Goal: Task Accomplishment & Management: Use online tool/utility

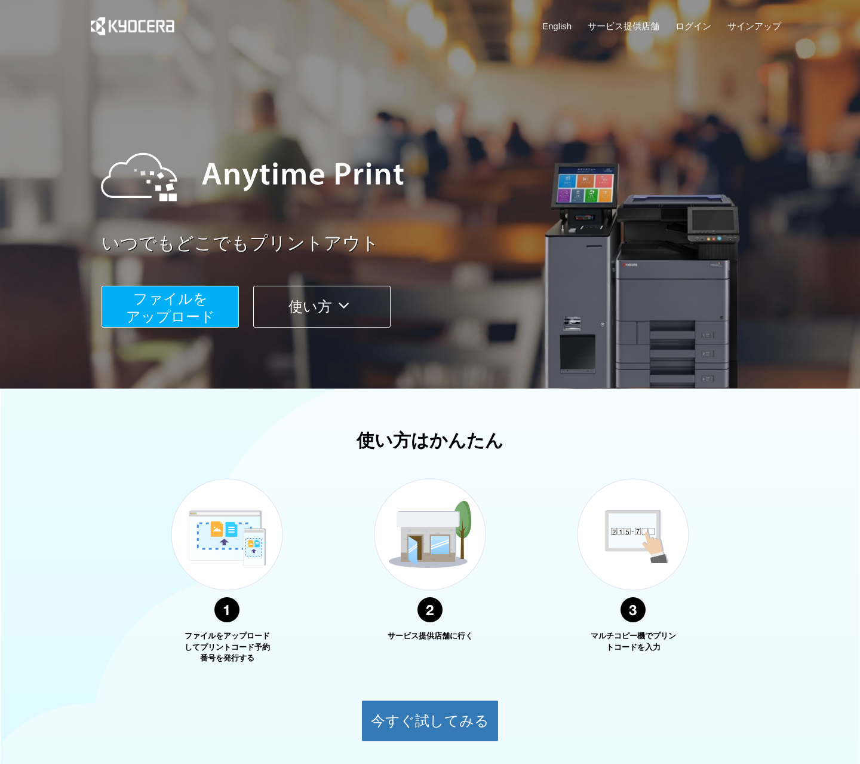
click at [204, 307] on span "ファイルを ​​アップロード" at bounding box center [170, 307] width 89 height 34
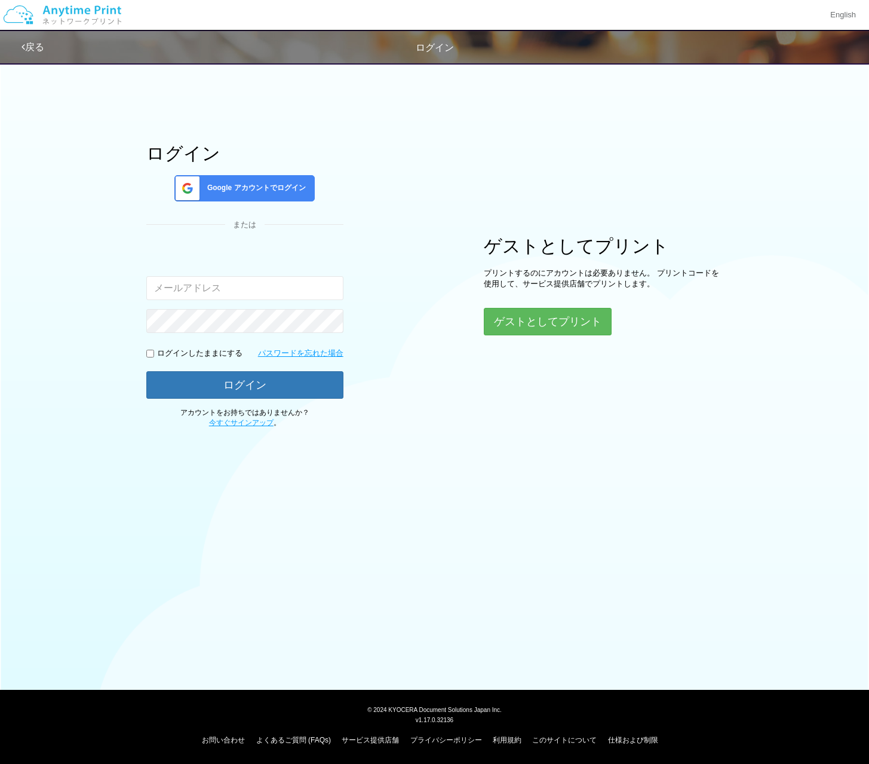
drag, startPoint x: 296, startPoint y: 253, endPoint x: 305, endPoint y: 252, distance: 8.4
click at [297, 253] on div "入力されたメールアドレスまたはパスワードが正しくありません。" at bounding box center [244, 274] width 197 height 52
click at [565, 325] on button "ゲストとしてプリント" at bounding box center [547, 321] width 127 height 26
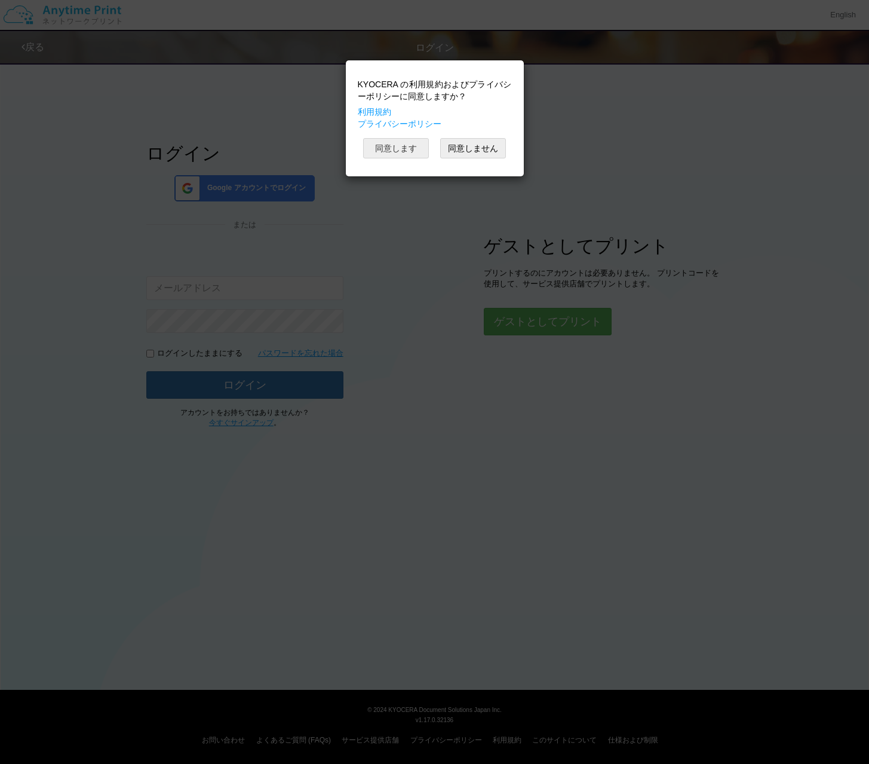
click at [398, 145] on button "同意します" at bounding box center [396, 148] width 66 height 20
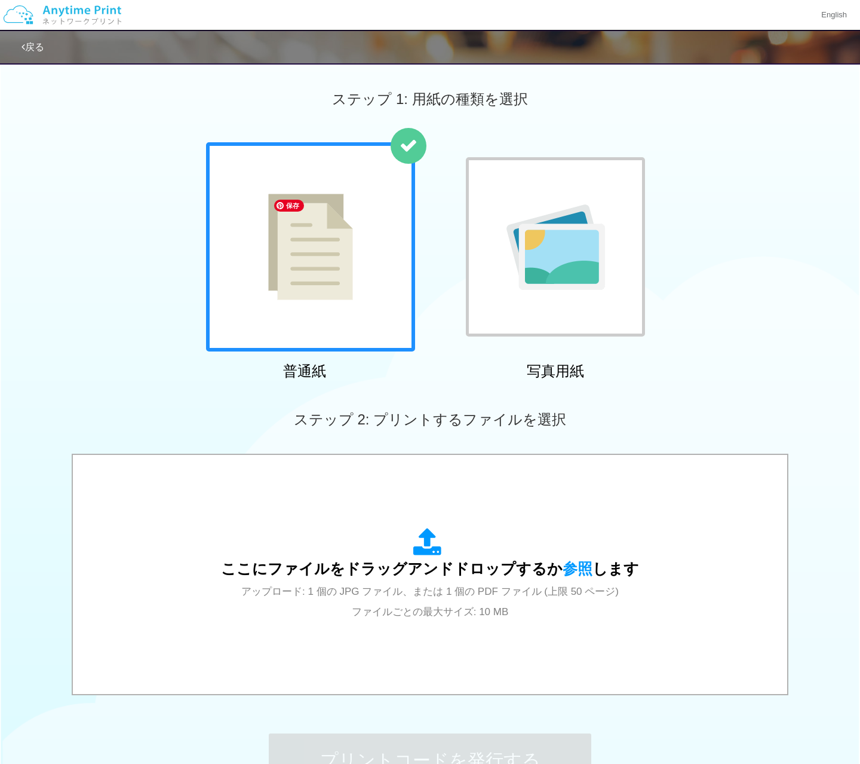
click at [322, 250] on img at bounding box center [310, 247] width 85 height 106
click at [609, 83] on div "ステップ 1: 用紙の種類を選択" at bounding box center [430, 99] width 860 height 86
click at [693, 78] on div "ステップ 1: 用紙の種類を選択" at bounding box center [430, 99] width 860 height 86
